Goal: Task Accomplishment & Management: Use online tool/utility

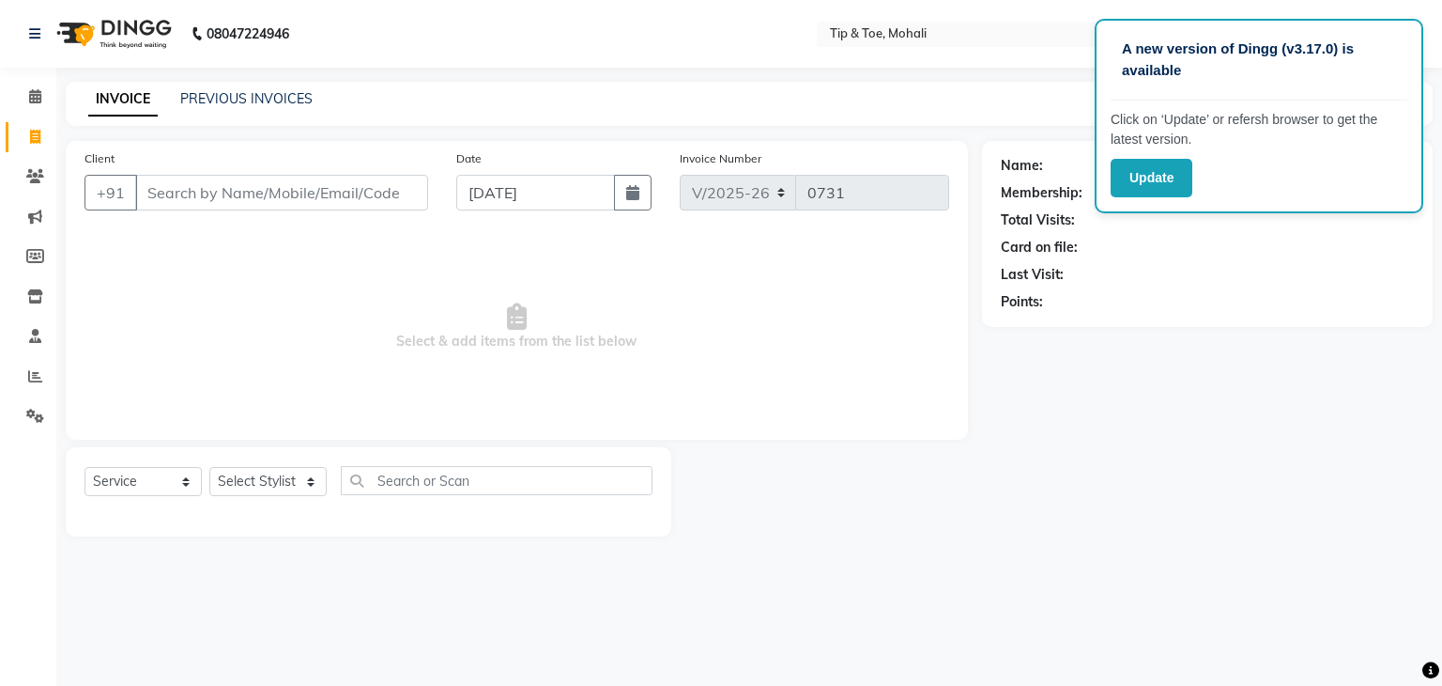
select select "5835"
select select "service"
click at [1177, 182] on button "Update" at bounding box center [1152, 178] width 82 height 39
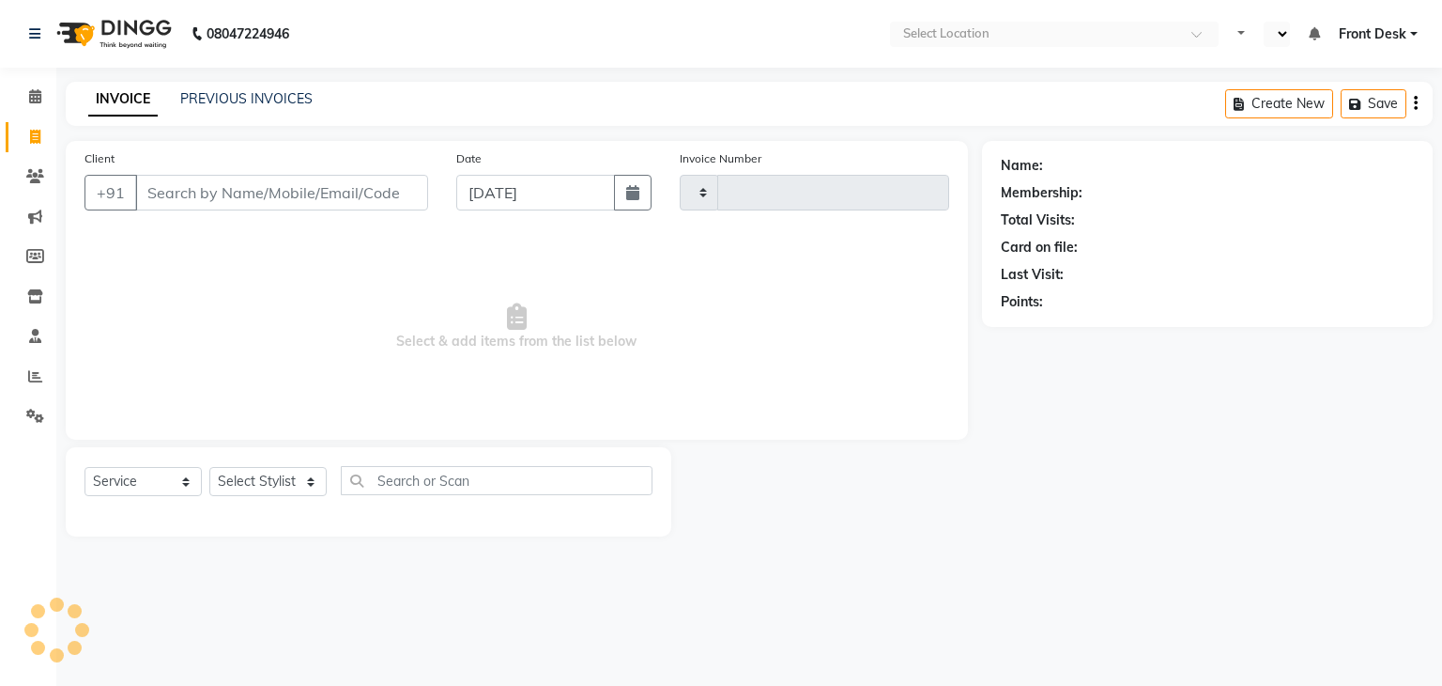
select select "service"
type input "0731"
select select "en"
select select "5835"
click at [209, 98] on link "PREVIOUS INVOICES" at bounding box center [246, 98] width 132 height 17
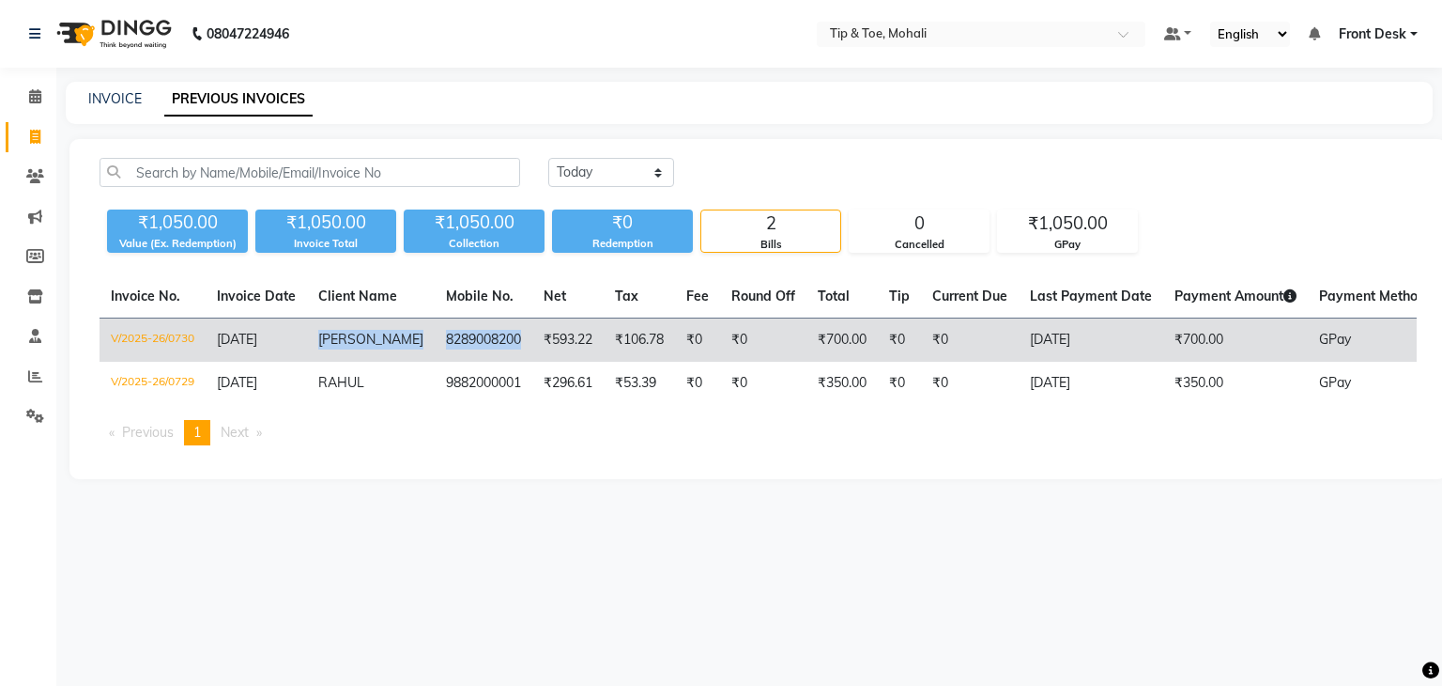
drag, startPoint x: 316, startPoint y: 338, endPoint x: 500, endPoint y: 358, distance: 185.1
click at [500, 358] on tr "V/2025-26/0730 01-09-2025 PRABHDEEP 8289008200 ₹593.22 ₹106.78 ₹0 ₹0 ₹700.00 ₹0…" at bounding box center [868, 340] width 1537 height 44
copy tr "PRABHDEEP 8289008200"
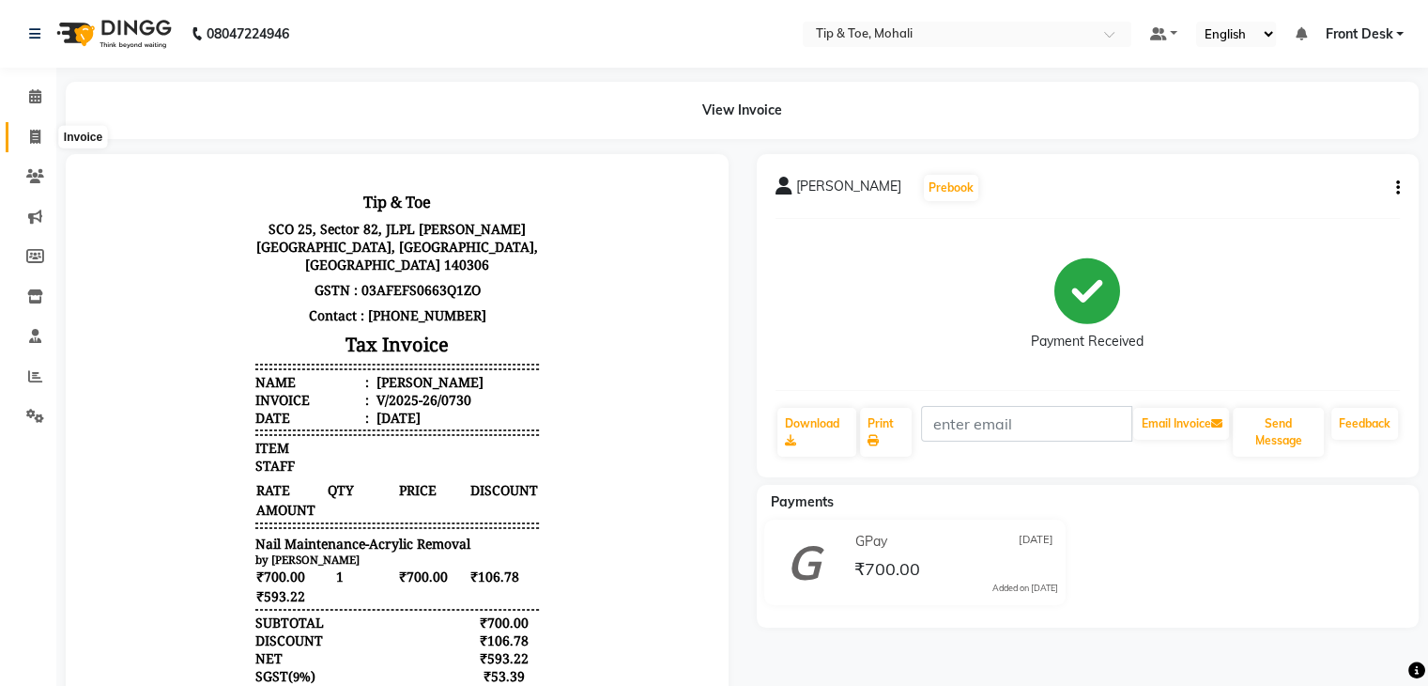
click at [50, 136] on span at bounding box center [35, 138] width 33 height 22
select select "service"
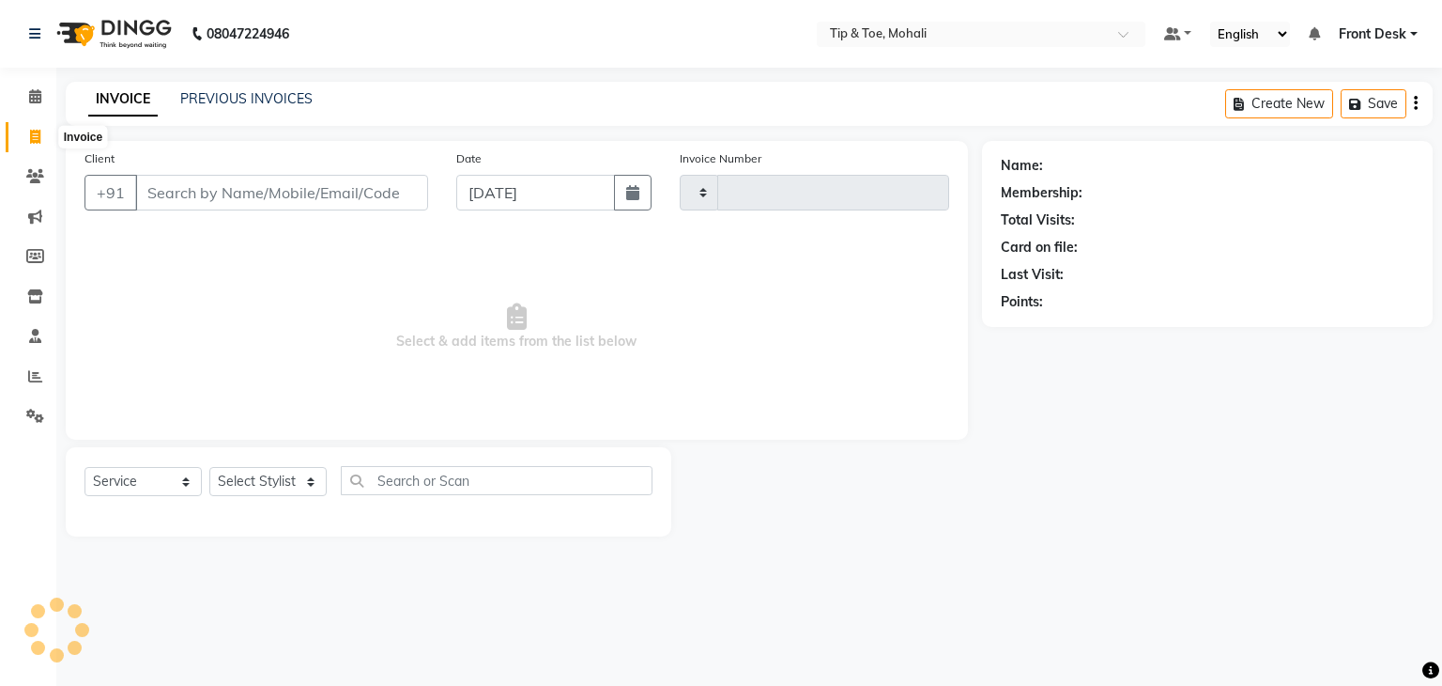
type input "0731"
select select "5835"
